Goal: Task Accomplishment & Management: Manage account settings

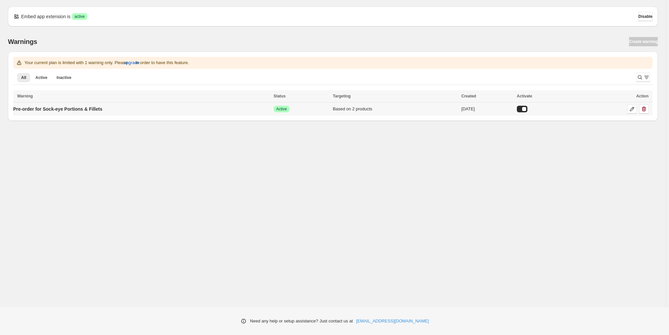
click at [528, 112] on div at bounding box center [522, 109] width 11 height 7
click at [512, 164] on div "Embed app extension is Success active Disable Warnings Create warning Your curr…" at bounding box center [333, 153] width 666 height 307
click at [523, 158] on div "Embed app extension is Success active Disable Warnings Create warning Your curr…" at bounding box center [333, 153] width 666 height 307
click at [68, 112] on p "Pre-order for Sock-eye Portions & Fillets" at bounding box center [57, 109] width 89 height 7
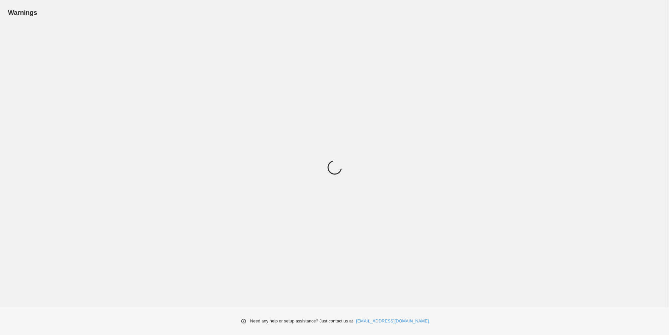
click at [68, 139] on div "Warnings. This page is ready Warnings Need any help or setup assistance? Just c…" at bounding box center [333, 153] width 666 height 307
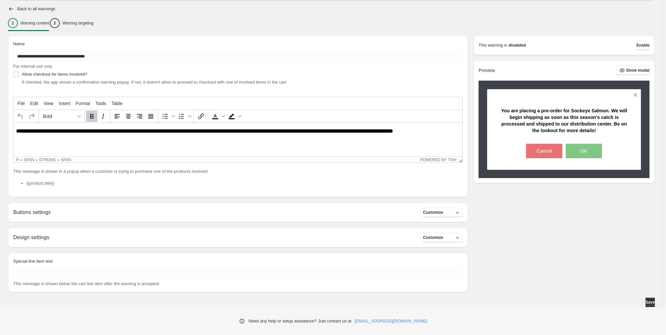
scroll to position [21, 0]
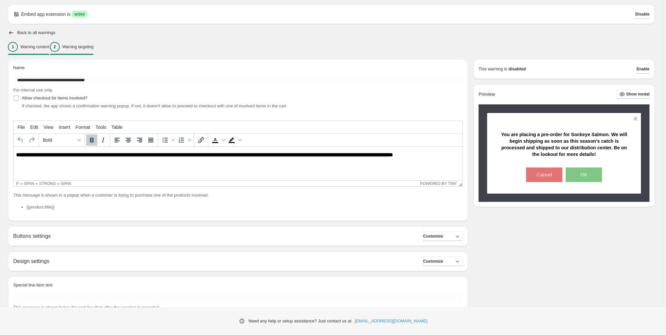
click at [93, 50] on p "Warning targeting" at bounding box center [77, 46] width 31 height 5
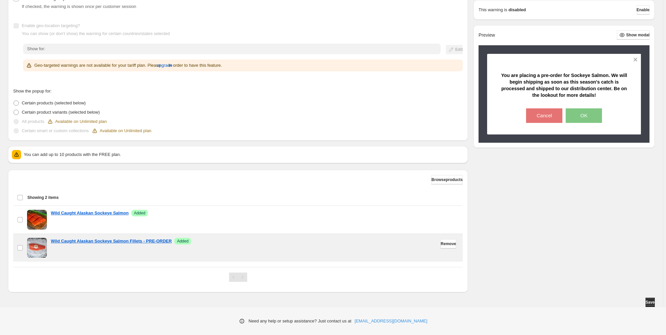
scroll to position [181, 0]
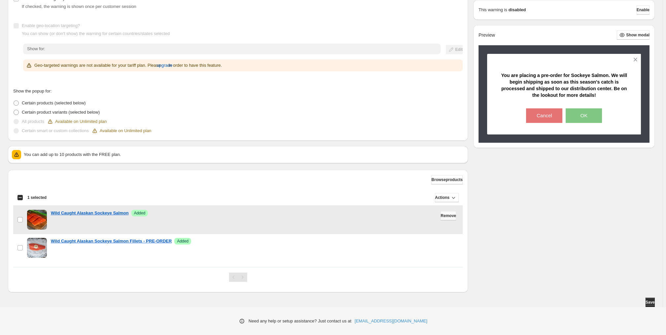
click at [441, 213] on span "Remove" at bounding box center [449, 215] width 16 height 5
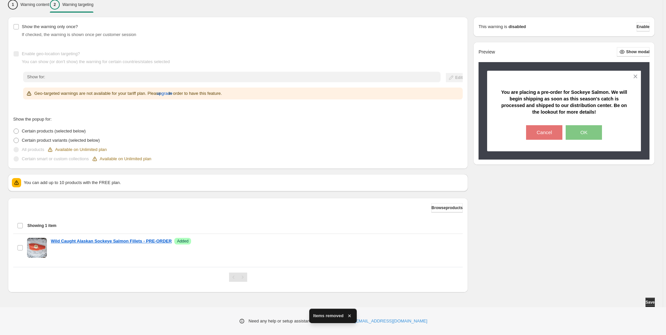
scroll to position [146, 0]
click at [582, 140] on button "OK" at bounding box center [584, 132] width 36 height 15
click at [637, 24] on span "Enable" at bounding box center [643, 26] width 13 height 5
click at [640, 24] on span "Enable" at bounding box center [643, 26] width 13 height 5
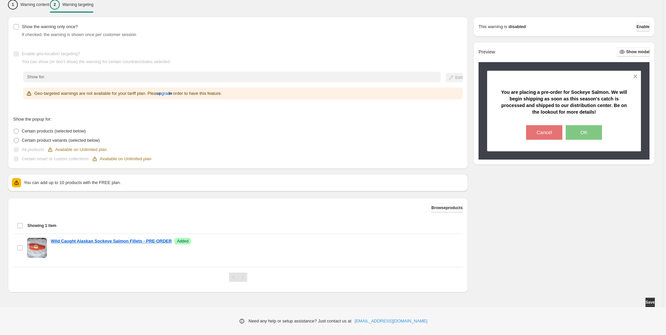
click at [640, 24] on span "Enable" at bounding box center [643, 26] width 13 height 5
click at [68, 203] on div "Browse products" at bounding box center [238, 207] width 450 height 9
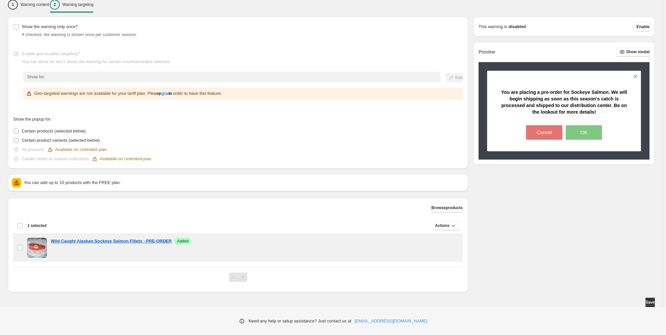
click at [440, 218] on div "Deselect item Showing 1 item" at bounding box center [238, 226] width 442 height 16
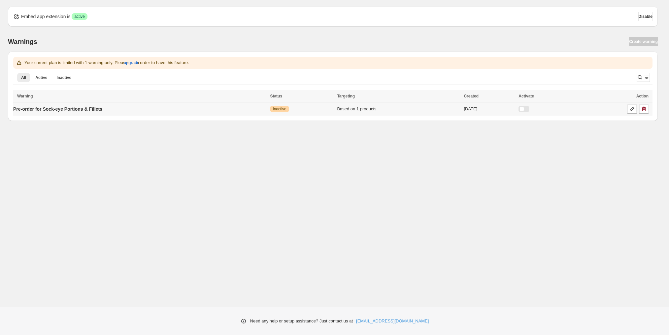
click at [529, 112] on div at bounding box center [524, 109] width 11 height 7
click at [87, 112] on p "Pre-order for Sock-eye Portions & Fillets" at bounding box center [57, 109] width 89 height 7
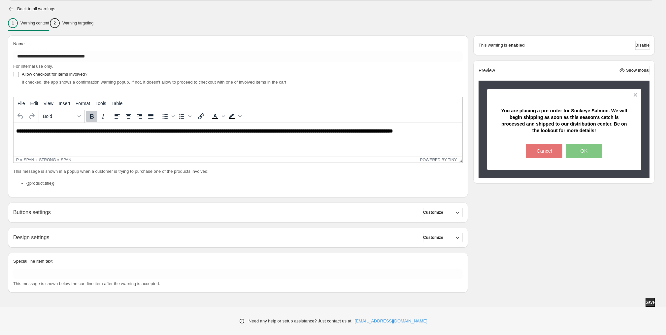
scroll to position [111, 0]
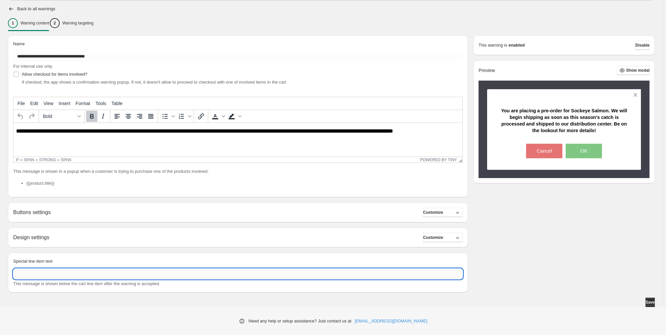
click at [31, 268] on input "Special line item text" at bounding box center [238, 273] width 450 height 11
type input "**********"
